Goal: Task Accomplishment & Management: Manage account settings

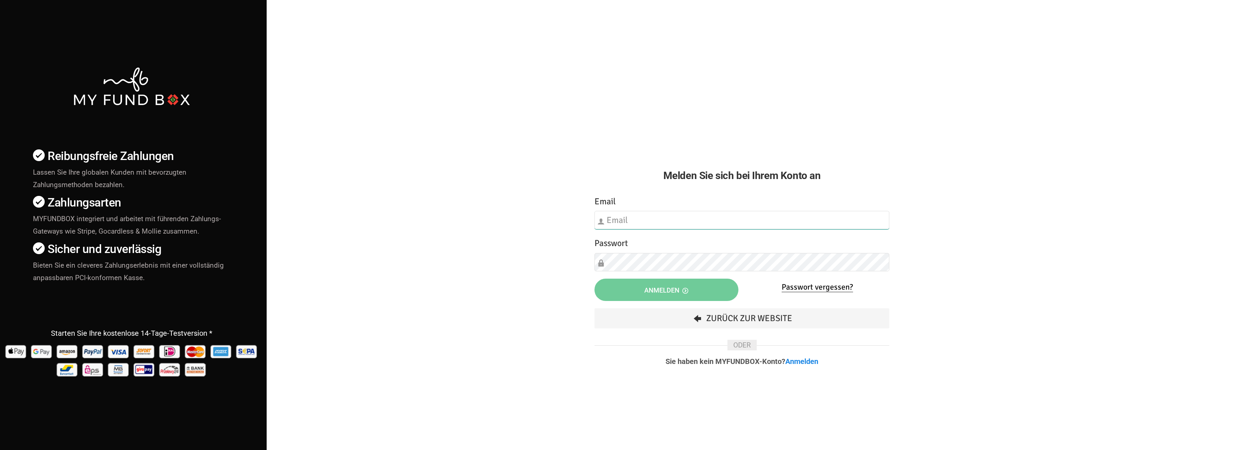
type input "[EMAIL_ADDRESS][DOMAIN_NAME]"
click at [680, 288] on span "Anmelden" at bounding box center [666, 290] width 44 height 8
